Goal: Navigation & Orientation: Understand site structure

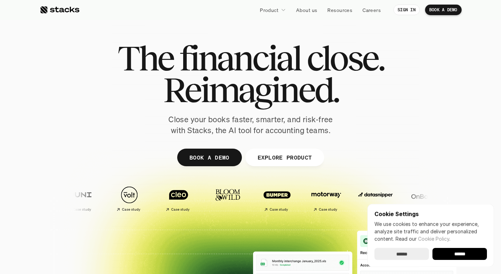
click at [462, 250] on input "******" at bounding box center [460, 254] width 55 height 12
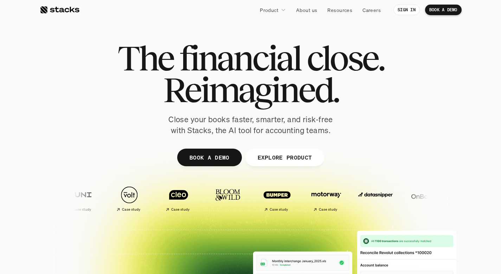
click at [449, 137] on div at bounding box center [251, 172] width 422 height 317
click at [370, 7] on p "Careers" at bounding box center [372, 9] width 18 height 7
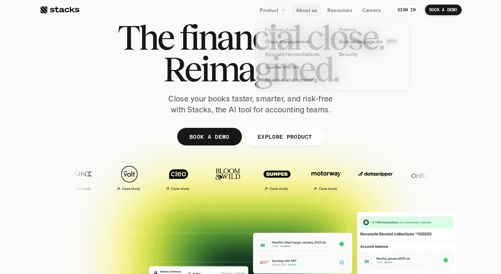
click at [276, 10] on p "Product" at bounding box center [269, 9] width 19 height 7
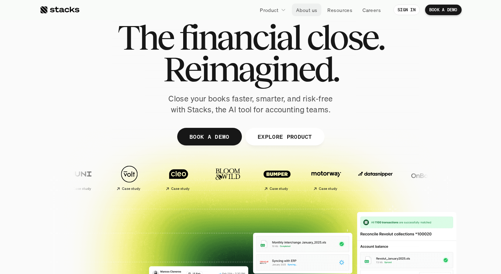
click at [300, 8] on p "About us" at bounding box center [306, 9] width 21 height 7
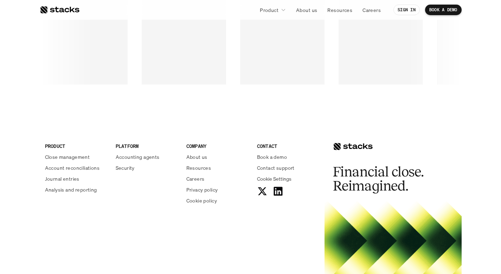
scroll to position [1203, 0]
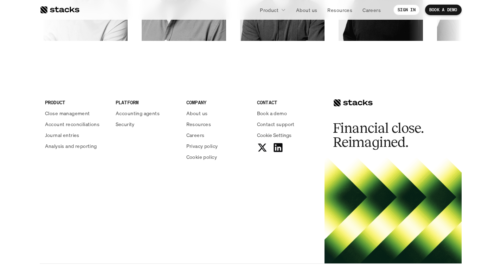
click at [70, 113] on p "Close management" at bounding box center [67, 112] width 45 height 7
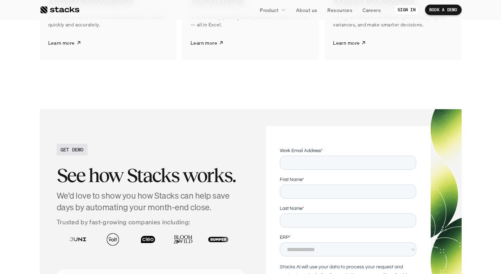
scroll to position [1191, 0]
